Goal: Transaction & Acquisition: Purchase product/service

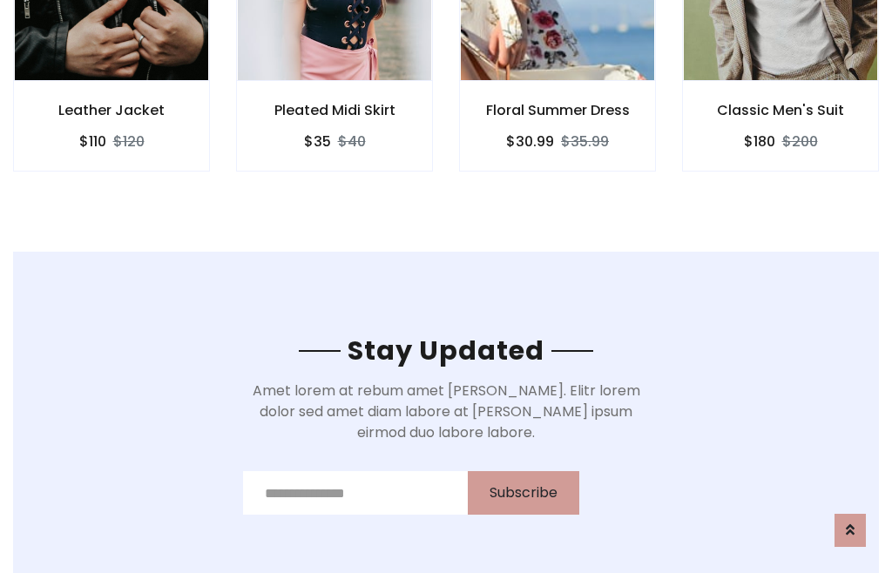
scroll to position [2623, 0]
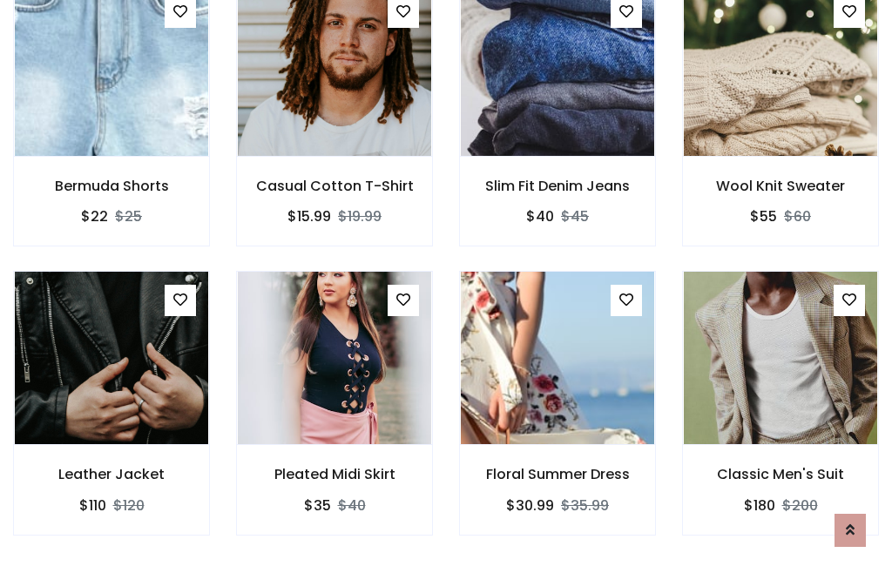
click at [446, 286] on div "Floral Summer Dress $30.99 $35.99" at bounding box center [557, 415] width 223 height 288
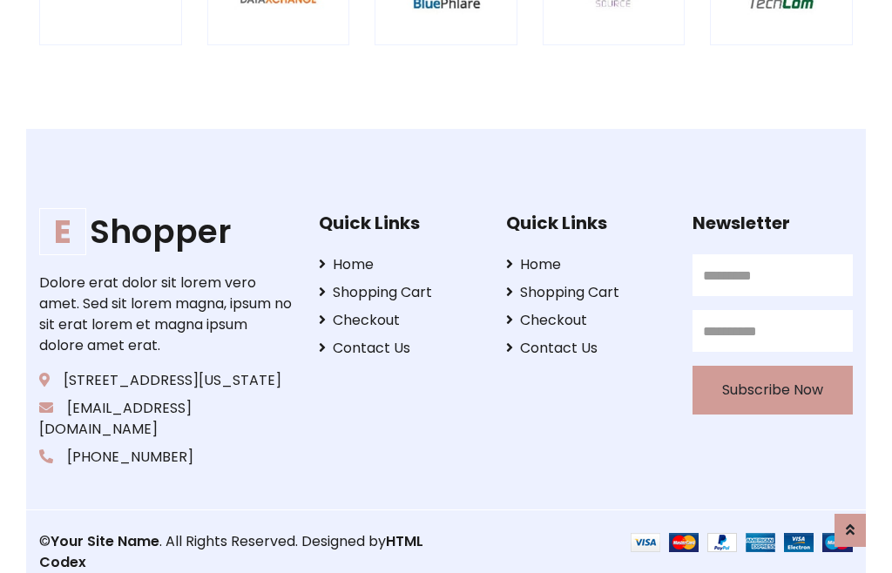
scroll to position [3316, 0]
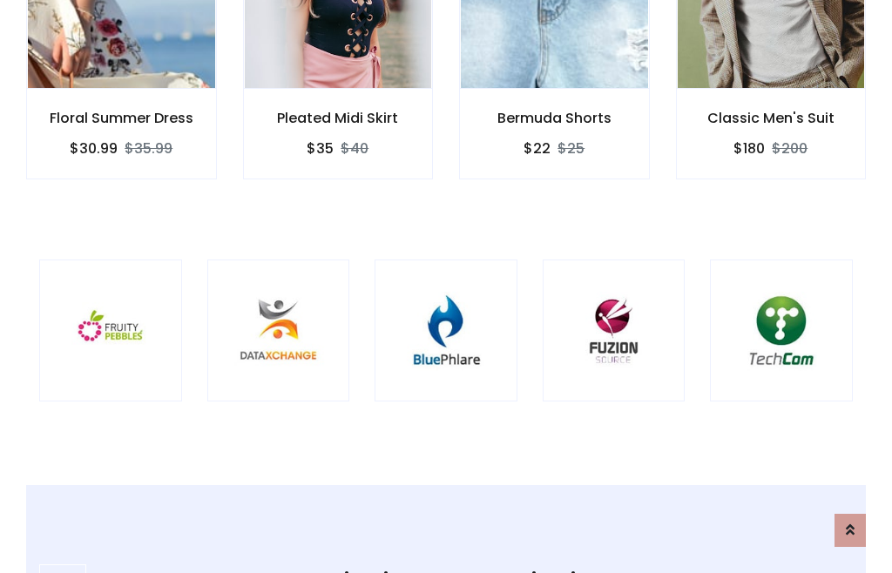
click at [446, 287] on img at bounding box center [445, 330] width 99 height 99
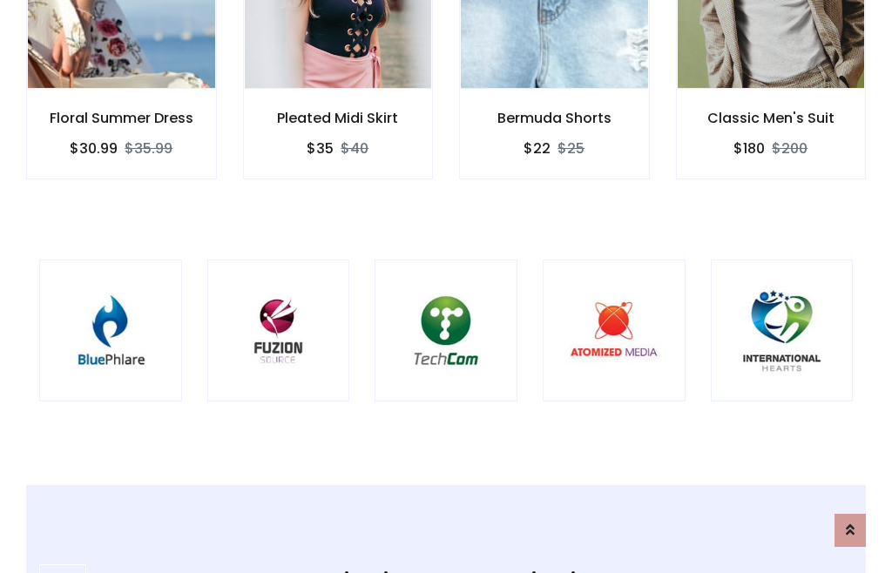
click at [446, 287] on img at bounding box center [445, 330] width 99 height 99
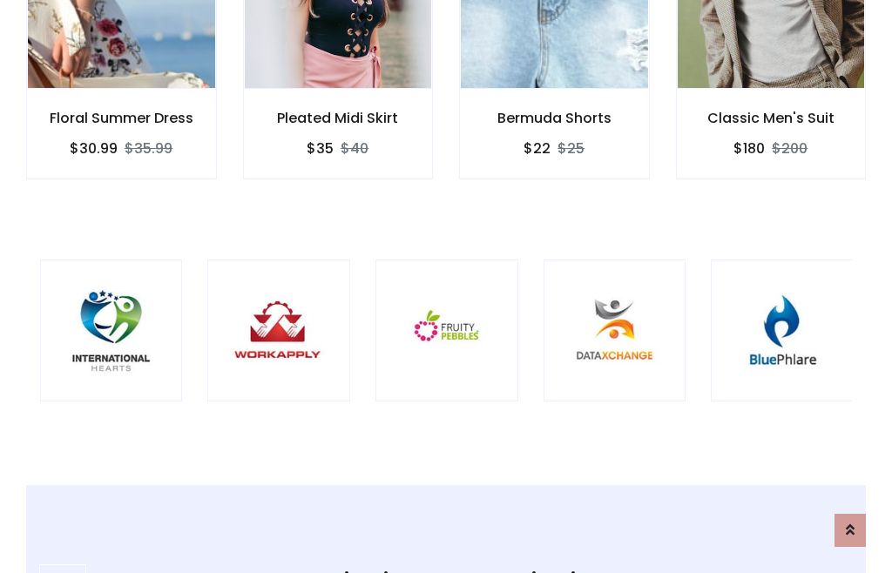
click at [446, 287] on img at bounding box center [446, 330] width 99 height 99
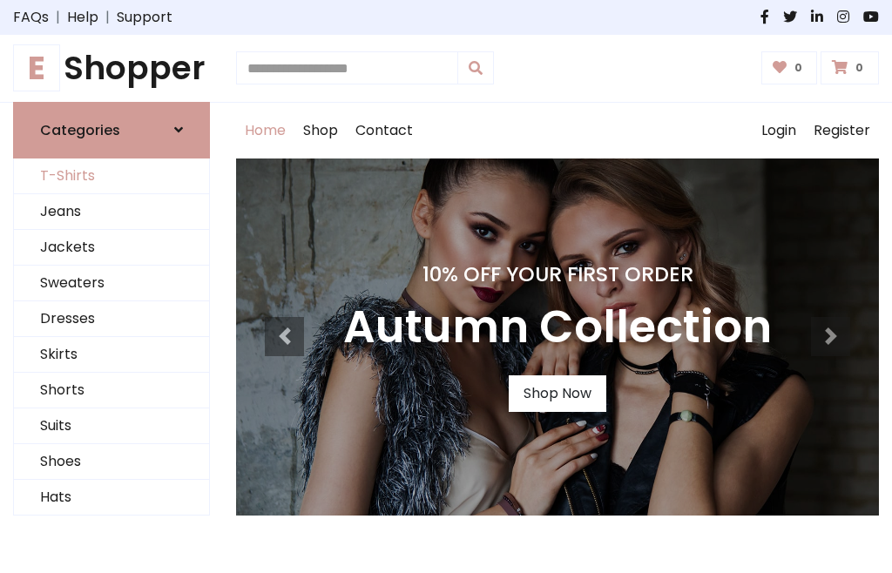
click at [111, 176] on link "T-Shirts" at bounding box center [111, 177] width 195 height 36
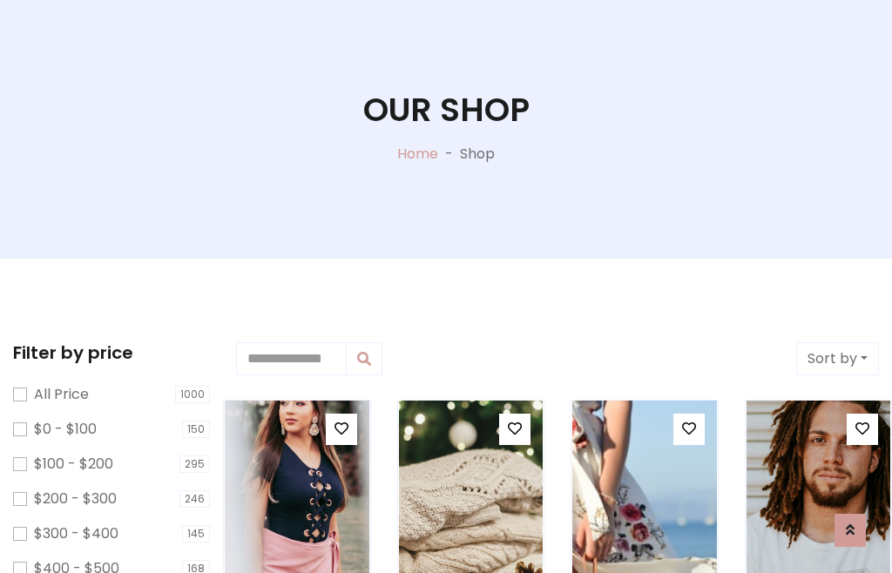
scroll to position [89, 0]
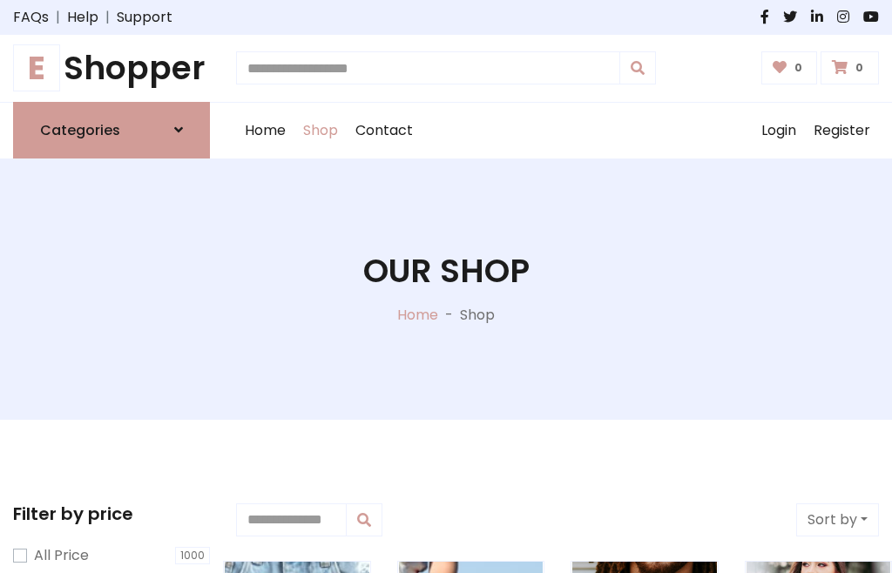
click at [111, 68] on h1 "E Shopper" at bounding box center [111, 68] width 197 height 39
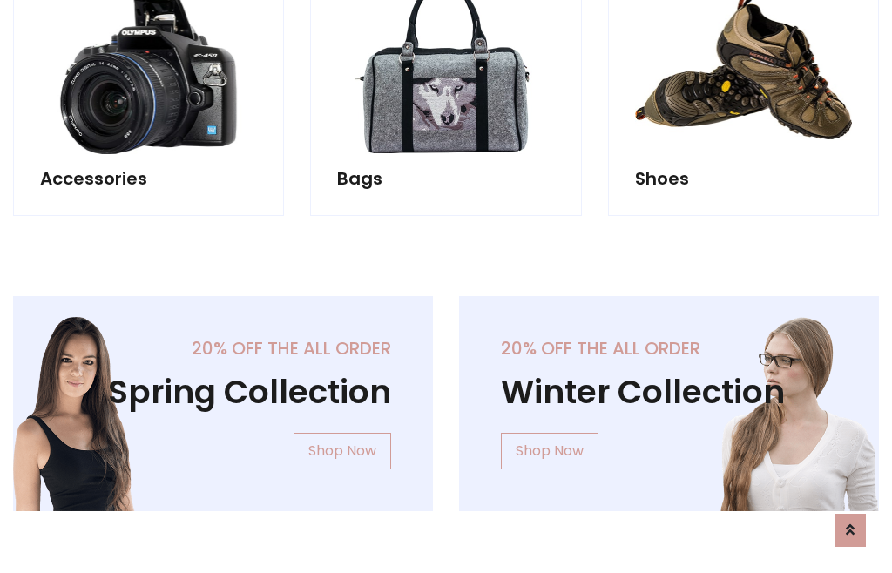
scroll to position [1692, 0]
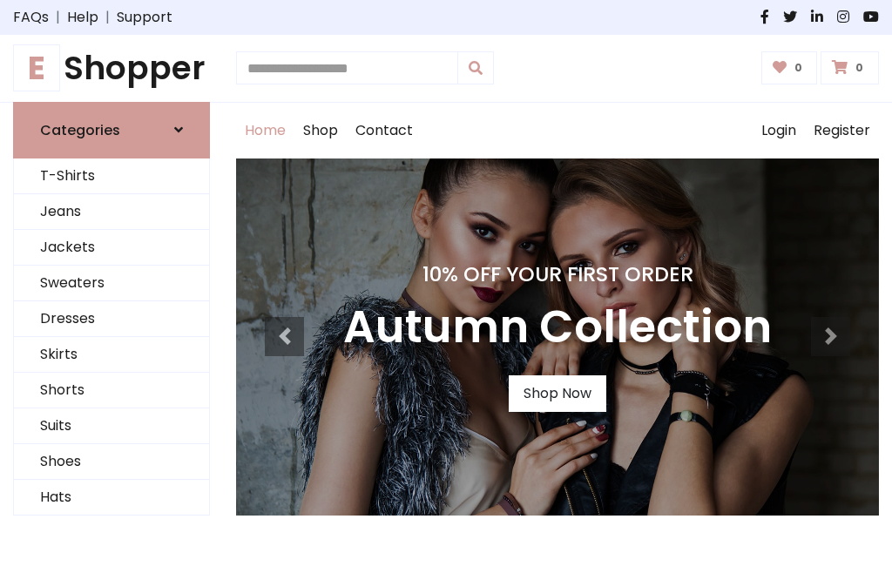
scroll to position [571, 0]
